Goal: Check status

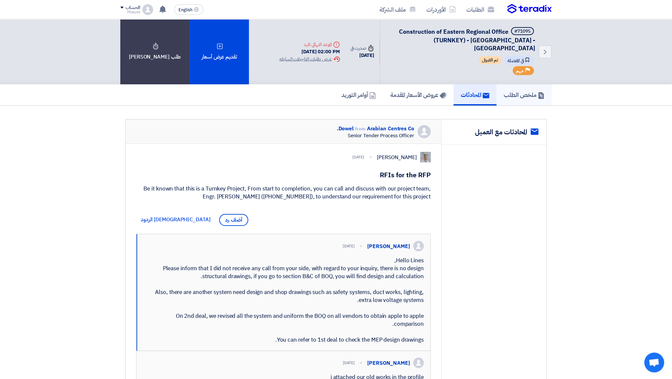
click at [521, 91] on h5 "ملخص الطلب" at bounding box center [524, 95] width 41 height 8
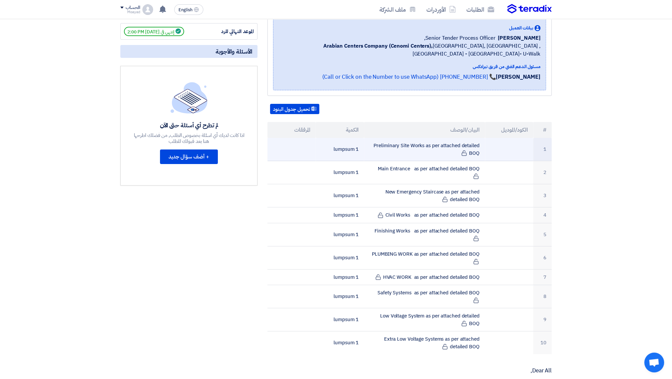
scroll to position [132, 0]
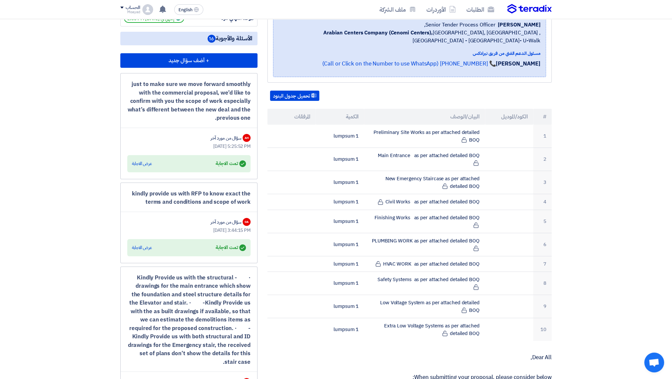
click at [226, 243] on div "Answered تمت الاجابة" at bounding box center [231, 247] width 30 height 9
click at [394, 256] on td "HVAC WORK as per attached detailed BOQ" at bounding box center [424, 264] width 121 height 16
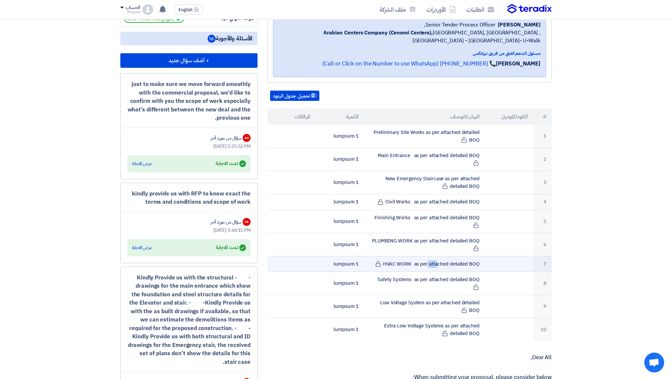
click at [394, 256] on td "HVAC WORK as per attached detailed BOQ" at bounding box center [424, 264] width 121 height 16
